Goal: Complete application form

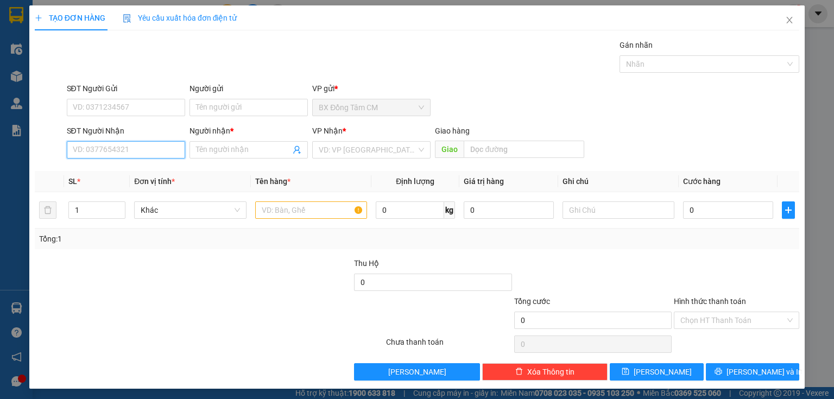
click at [144, 150] on input "SĐT Người Nhận" at bounding box center [126, 149] width 118 height 17
click at [151, 171] on div "0834476747 - HIỀN" at bounding box center [125, 171] width 104 height 12
type input "0834476747"
type input "HIỀN"
type input "[GEOGRAPHIC_DATA]"
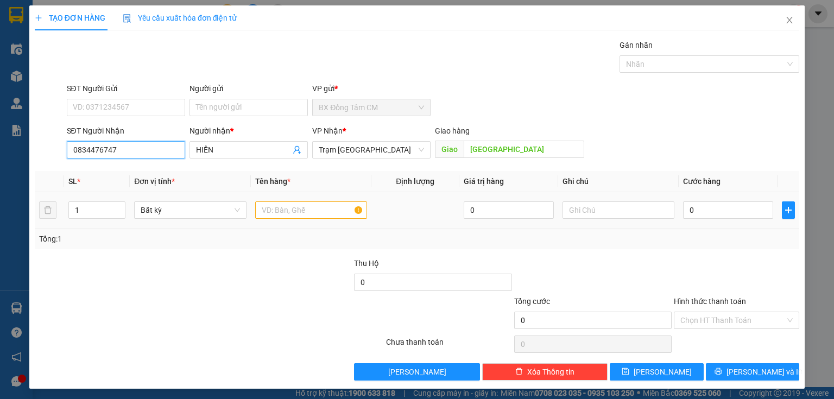
type input "0834476747"
click at [302, 206] on input "text" at bounding box center [311, 210] width 112 height 17
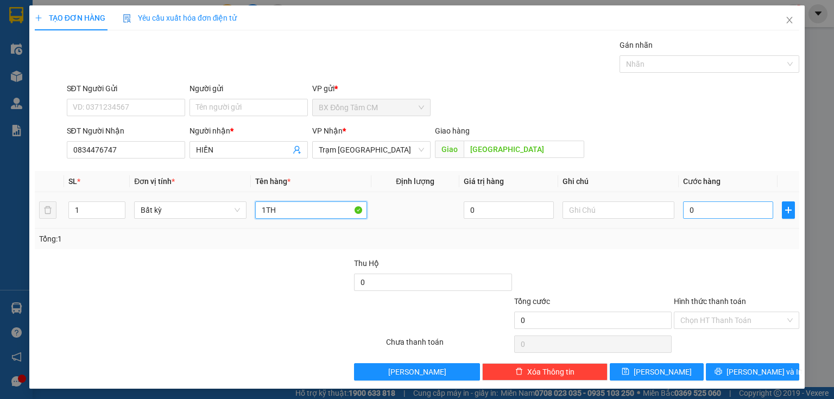
type input "1TH"
click at [693, 214] on input "0" at bounding box center [728, 210] width 90 height 17
type input "6"
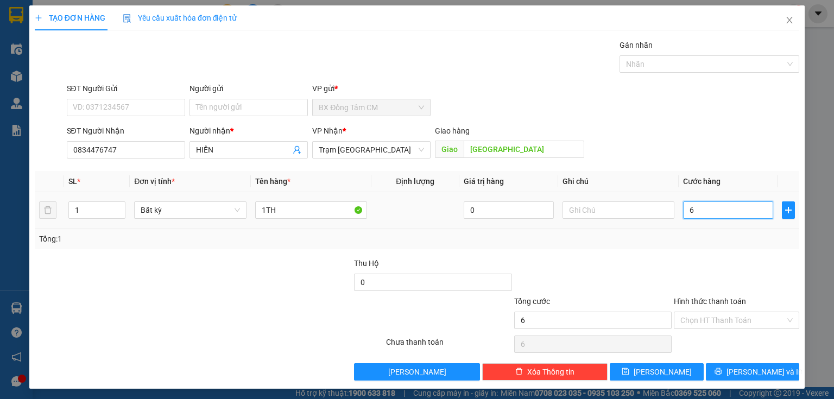
type input "60"
type input "600"
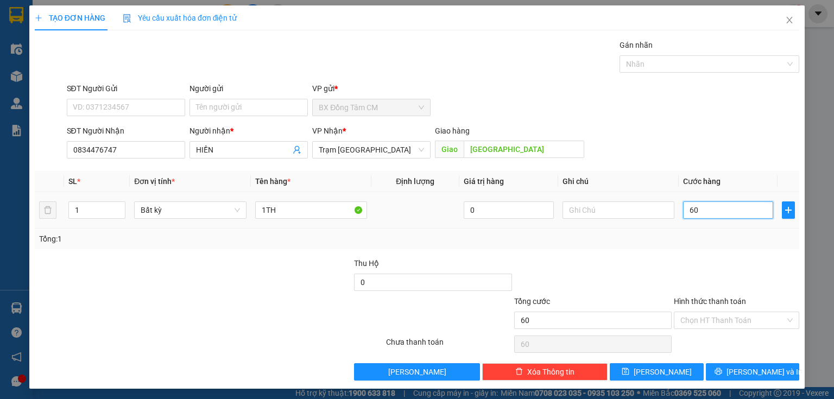
type input "600"
type input "6.000"
type input "60.000"
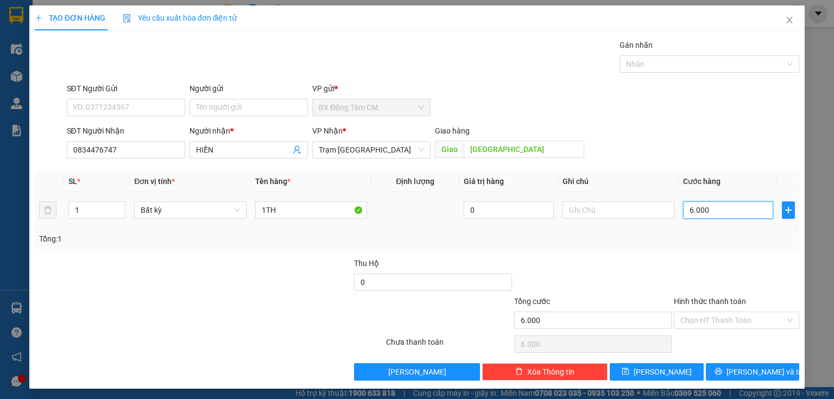
type input "60.000"
click at [673, 371] on button "[PERSON_NAME]" at bounding box center [657, 371] width 94 height 17
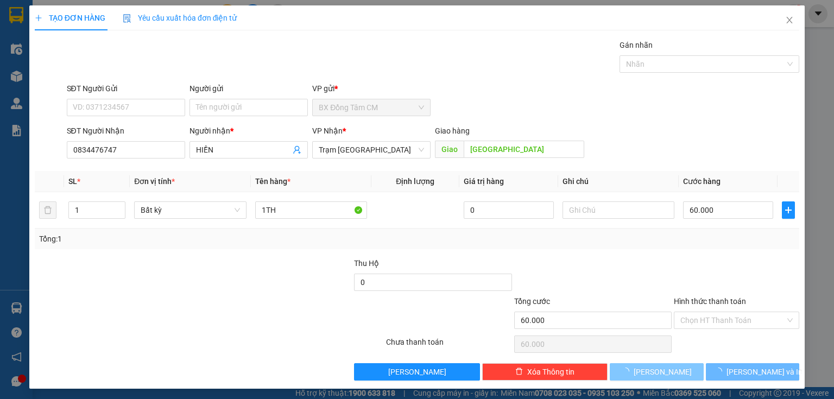
type input "0"
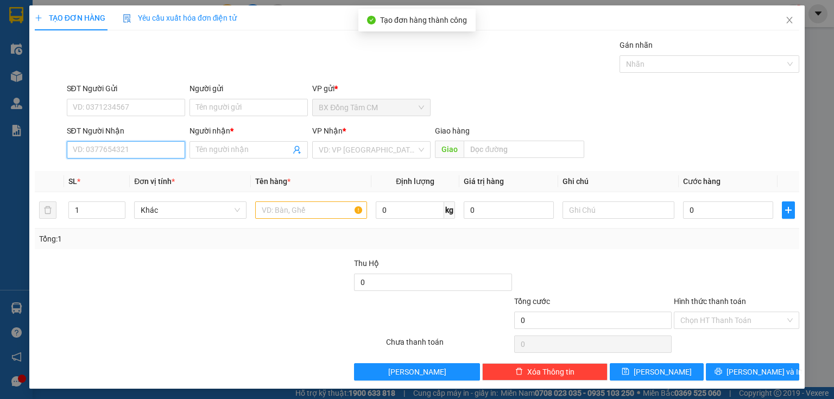
click at [165, 152] on input "SĐT Người Nhận" at bounding box center [126, 149] width 118 height 17
type input "0703563898"
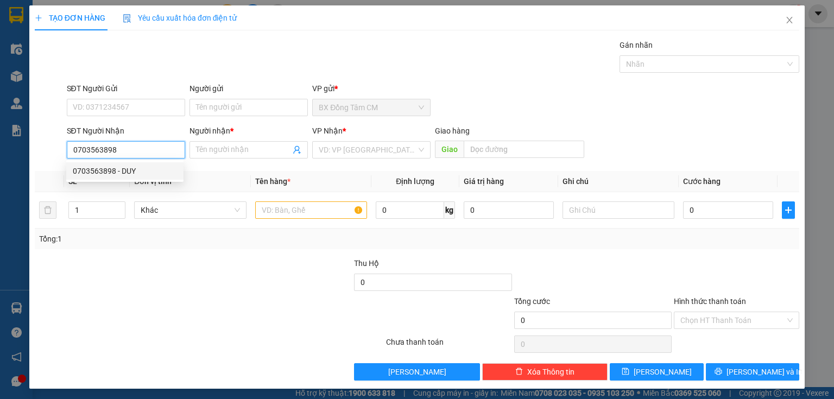
click at [163, 170] on div "0703563898 - DUY" at bounding box center [125, 171] width 104 height 12
type input "DUY"
type input "TRAM MĐM"
type input "0703563898"
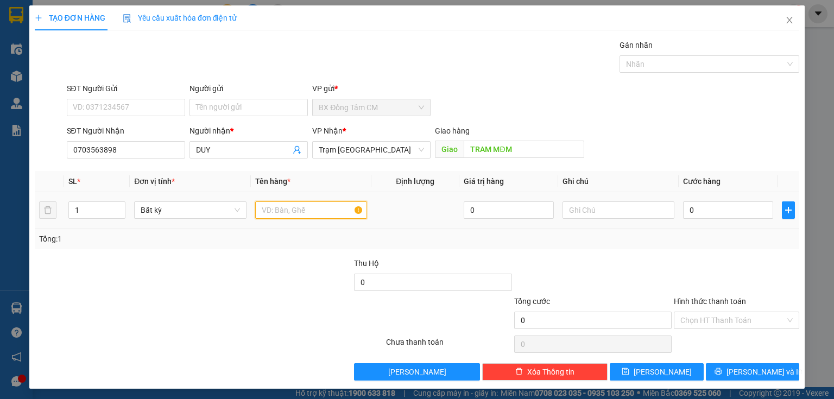
click at [292, 215] on input "text" at bounding box center [311, 210] width 112 height 17
type input "1TH"
click at [715, 206] on input "0" at bounding box center [728, 210] width 90 height 17
type input "5"
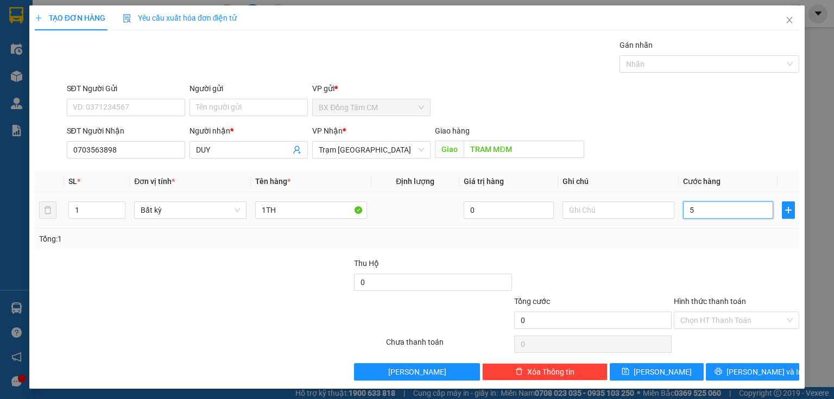
type input "5"
type input "50"
type input "500"
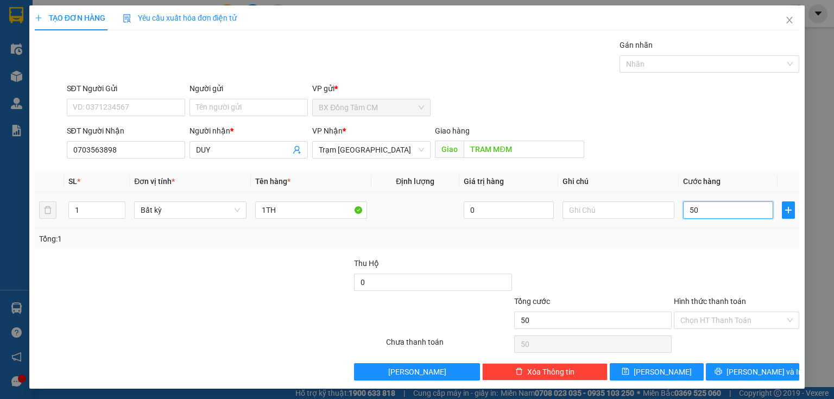
type input "500"
type input "5.000"
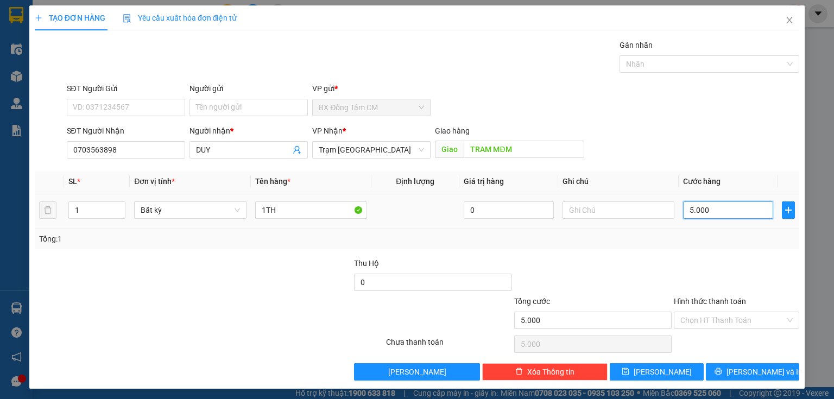
type input "50.000"
click at [733, 321] on input "Hình thức thanh toán" at bounding box center [733, 320] width 105 height 16
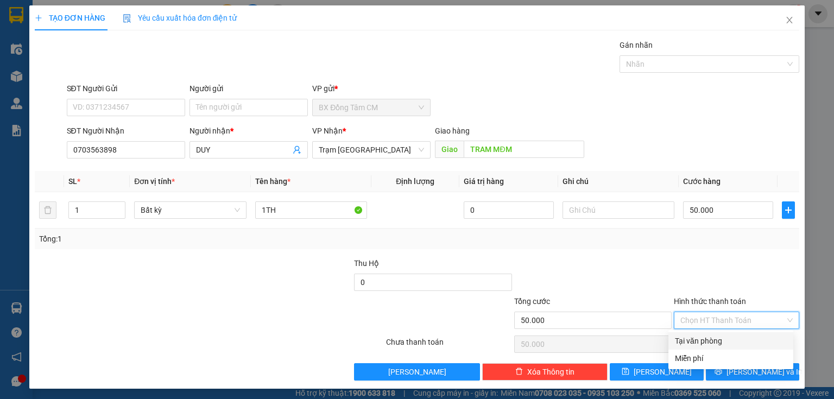
click at [731, 341] on div "Tại văn phòng" at bounding box center [731, 341] width 112 height 12
type input "0"
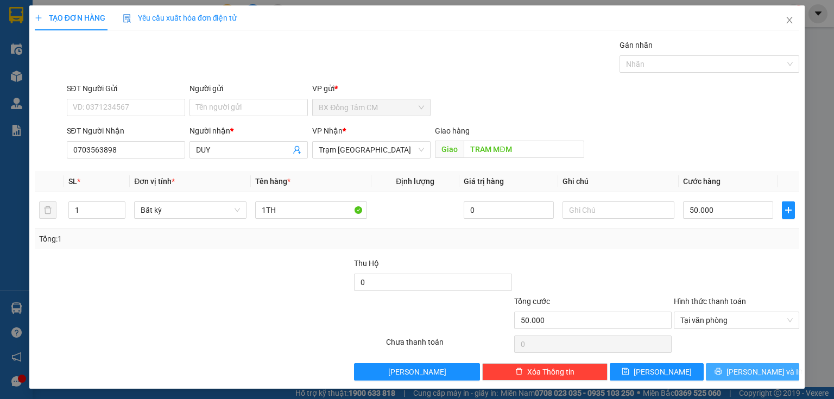
click at [722, 368] on icon "printer" at bounding box center [718, 371] width 7 height 7
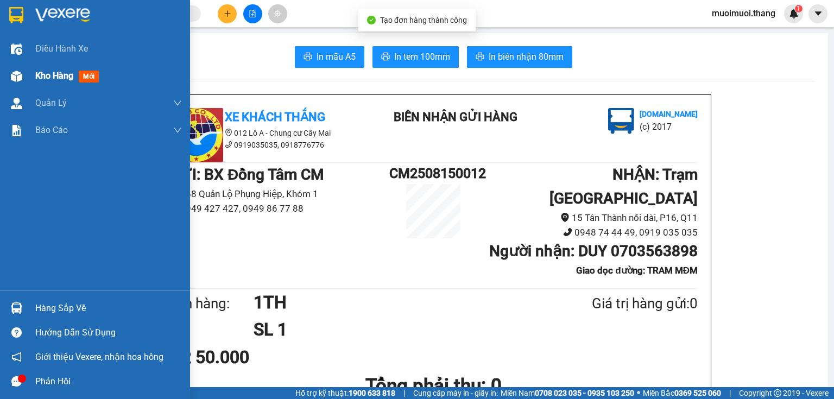
click at [43, 76] on span "Kho hàng" at bounding box center [54, 76] width 38 height 10
